Goal: Information Seeking & Learning: Learn about a topic

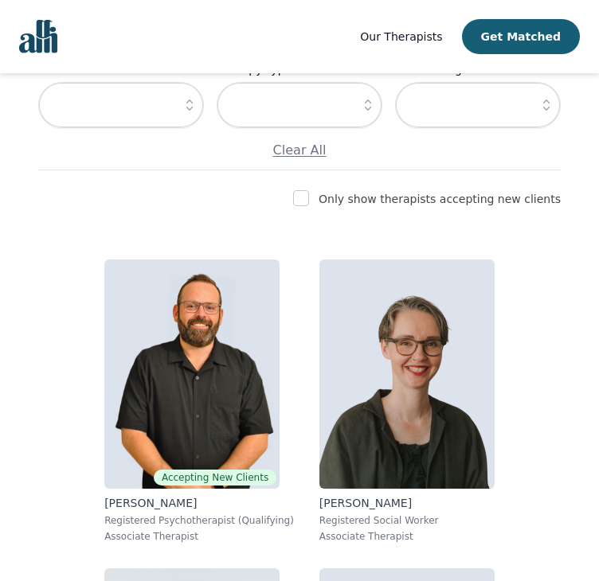
scroll to position [331, 0]
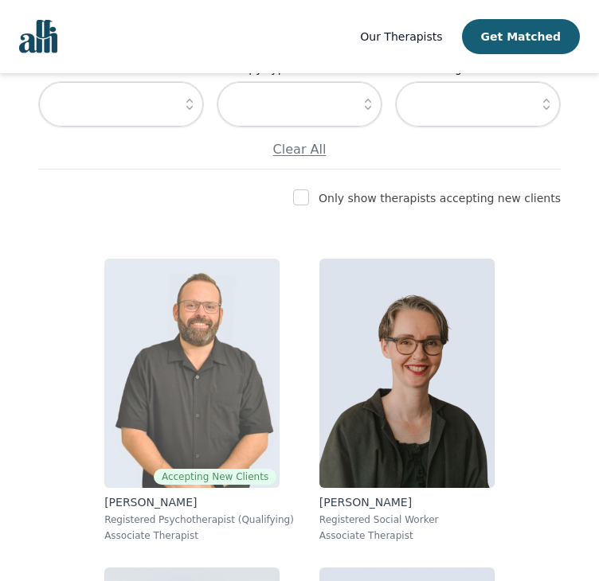
click at [138, 453] on img at bounding box center [191, 373] width 175 height 229
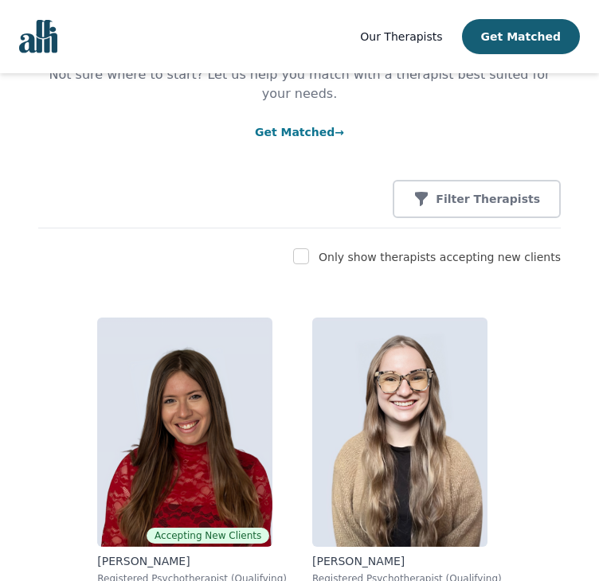
scroll to position [128, 0]
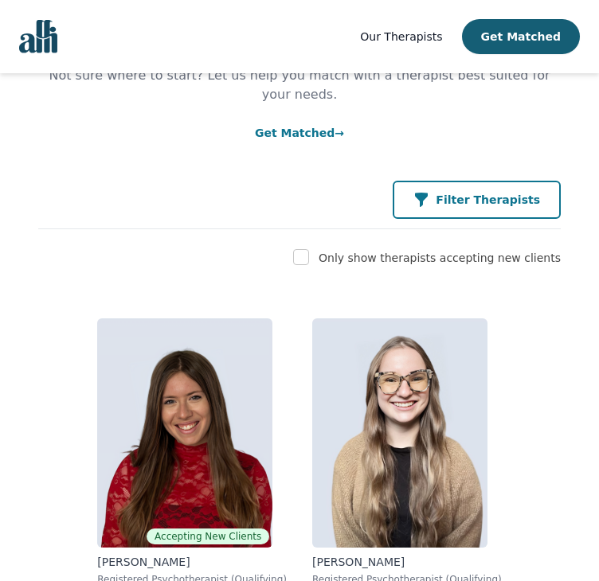
click at [456, 192] on div "Filter Therapists" at bounding box center [476, 200] width 127 height 16
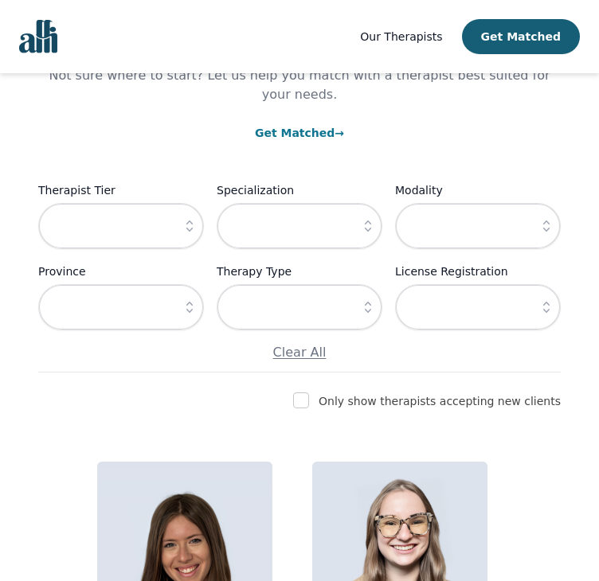
click at [185, 218] on icon "button" at bounding box center [190, 226] width 16 height 16
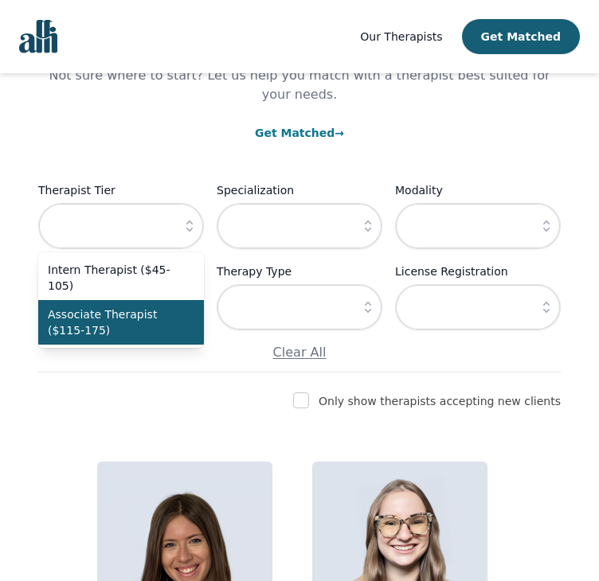
click at [155, 306] on span "Associate Therapist ($115-175)" at bounding box center [111, 322] width 127 height 32
type input "Associate Therapist ($115-175)"
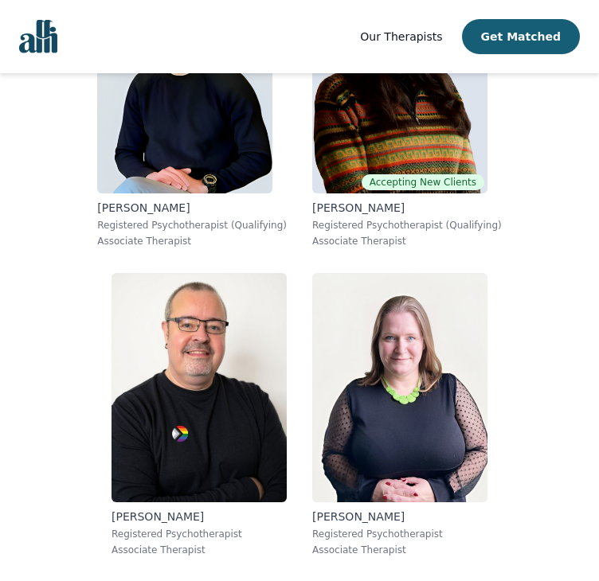
scroll to position [2332, 0]
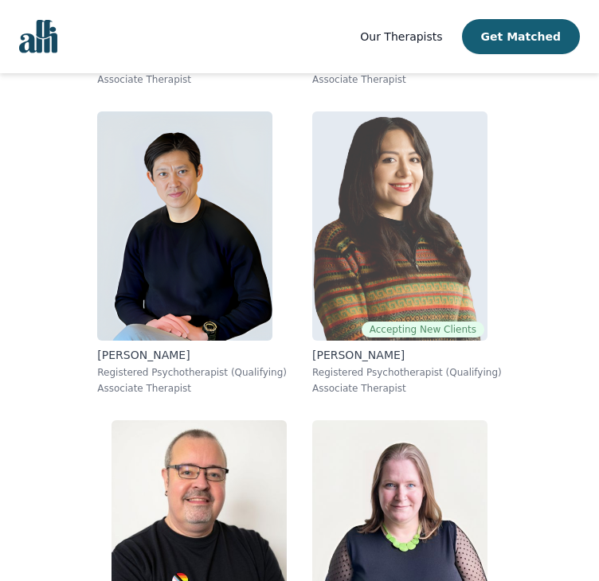
click at [434, 261] on img at bounding box center [399, 225] width 175 height 229
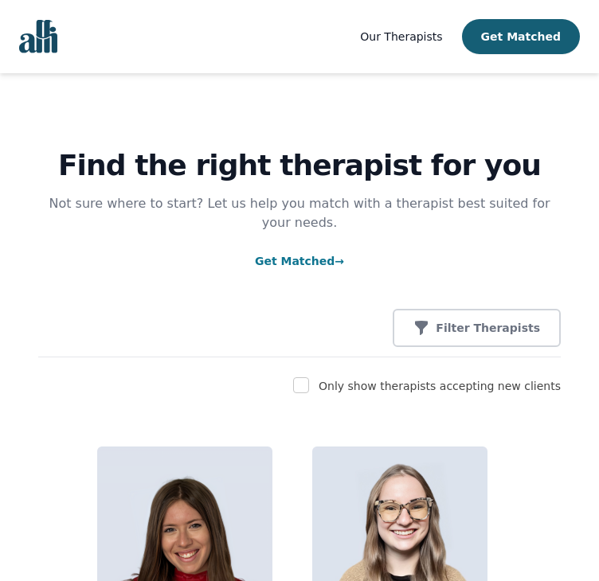
scroll to position [329, 0]
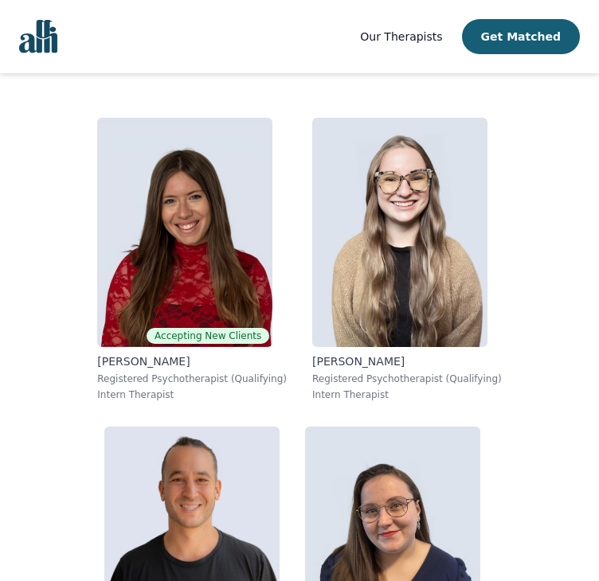
click at [433, 30] on span "Our Therapists" at bounding box center [401, 36] width 82 height 13
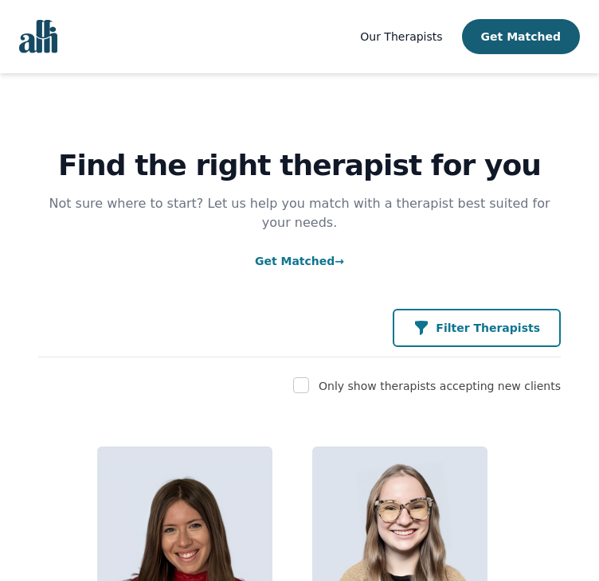
click at [437, 323] on button "Filter Therapists" at bounding box center [476, 328] width 168 height 38
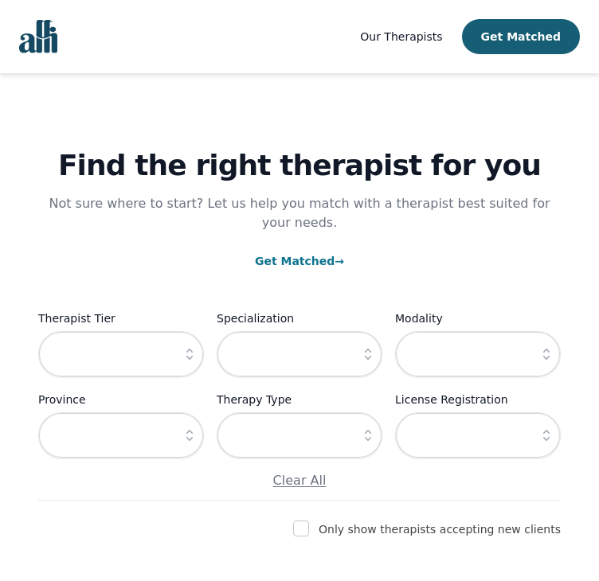
click at [193, 346] on button "button" at bounding box center [189, 354] width 29 height 46
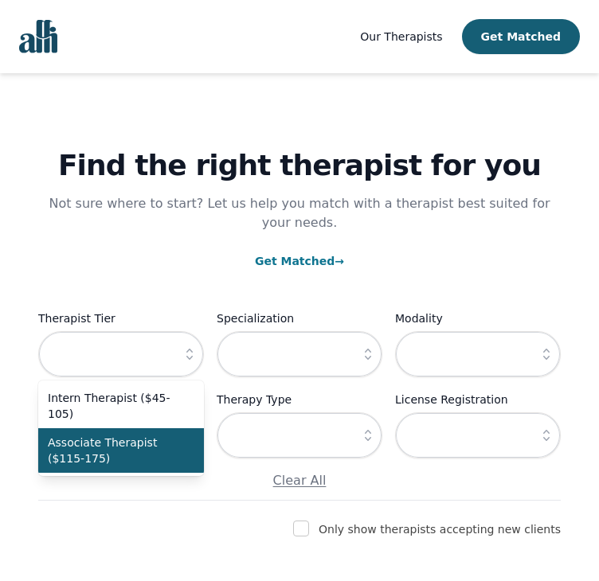
click at [159, 435] on span "Associate Therapist ($115-175)" at bounding box center [111, 451] width 127 height 32
type input "Associate Therapist ($115-175)"
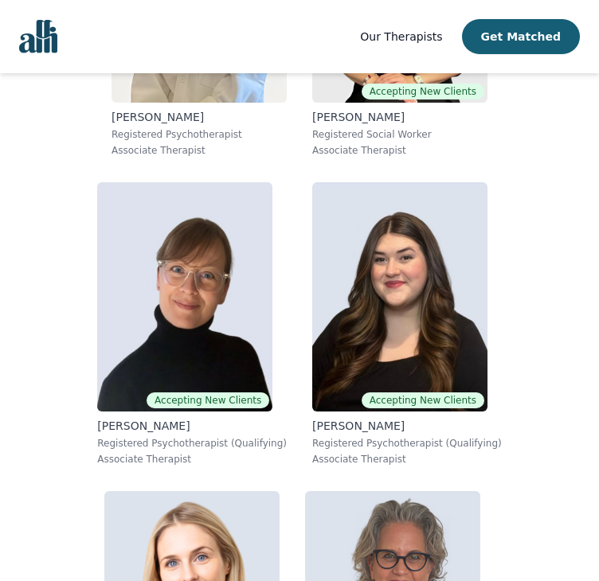
scroll to position [3498, 0]
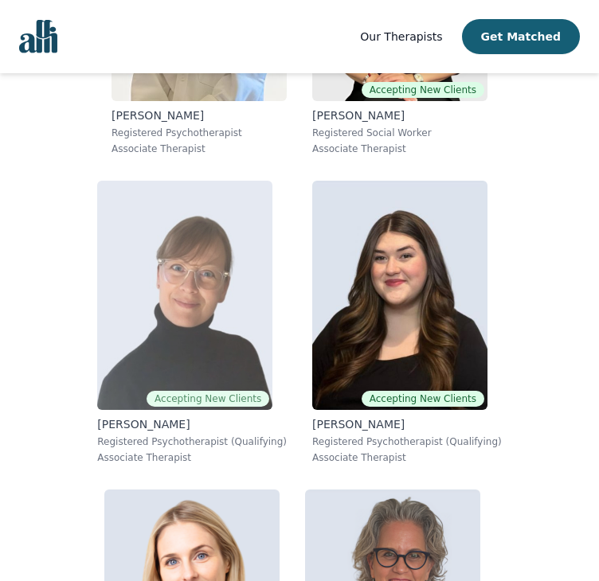
click at [205, 323] on img at bounding box center [184, 295] width 175 height 229
